Goal: Navigation & Orientation: Go to known website

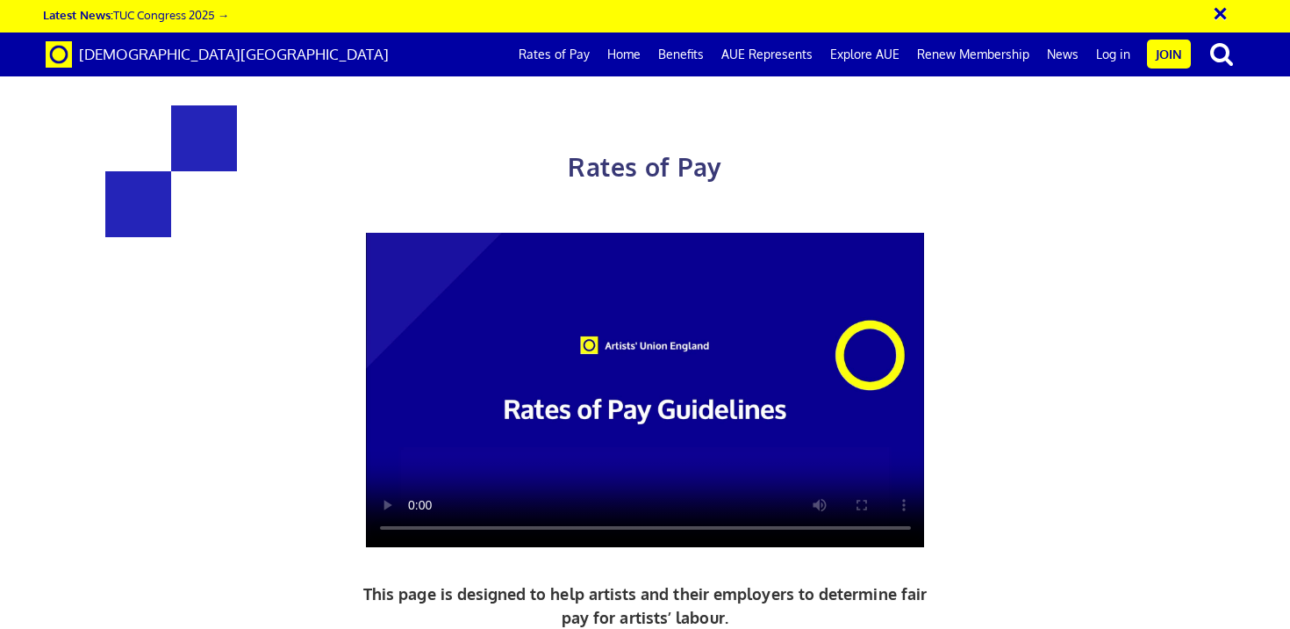
scroll to position [0, 11]
click at [197, 43] on link "[DEMOGRAPHIC_DATA][GEOGRAPHIC_DATA]" at bounding box center [217, 54] width 370 height 44
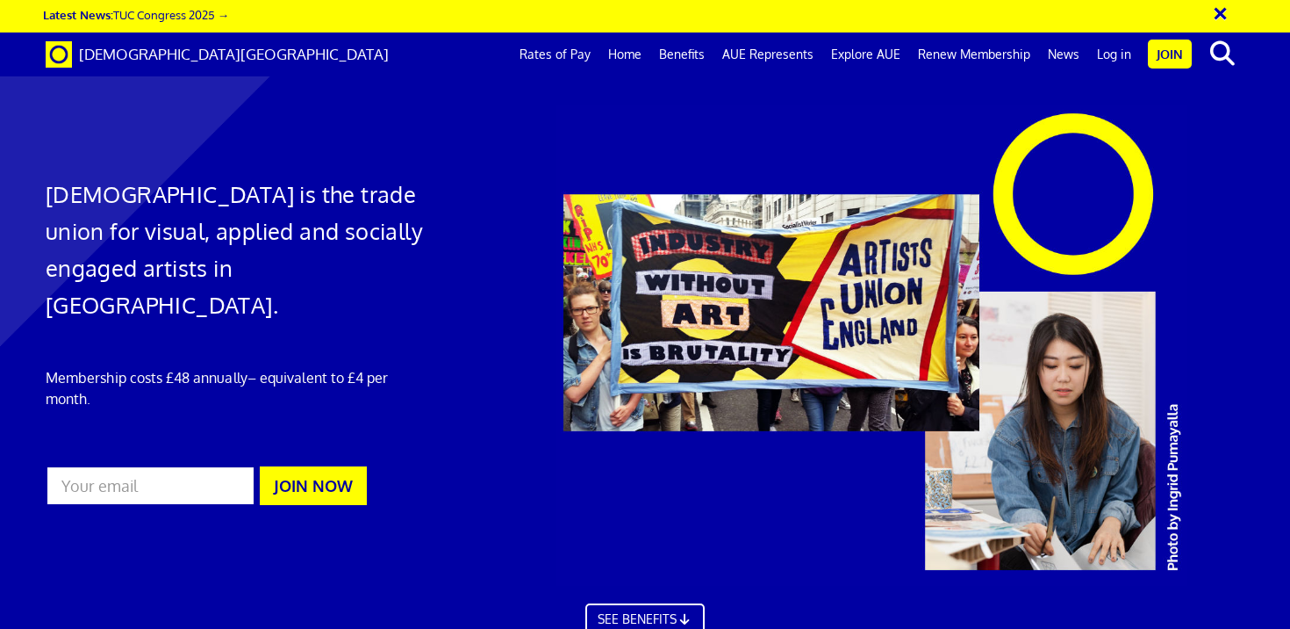
scroll to position [0, 11]
